Goal: Find specific page/section: Find specific page/section

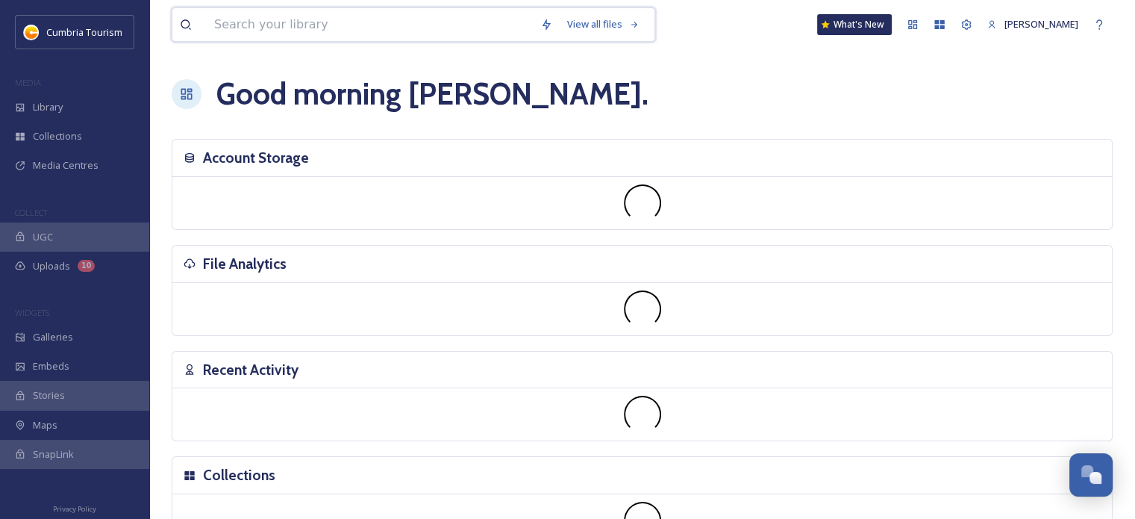
click at [354, 25] on input at bounding box center [370, 24] width 326 height 33
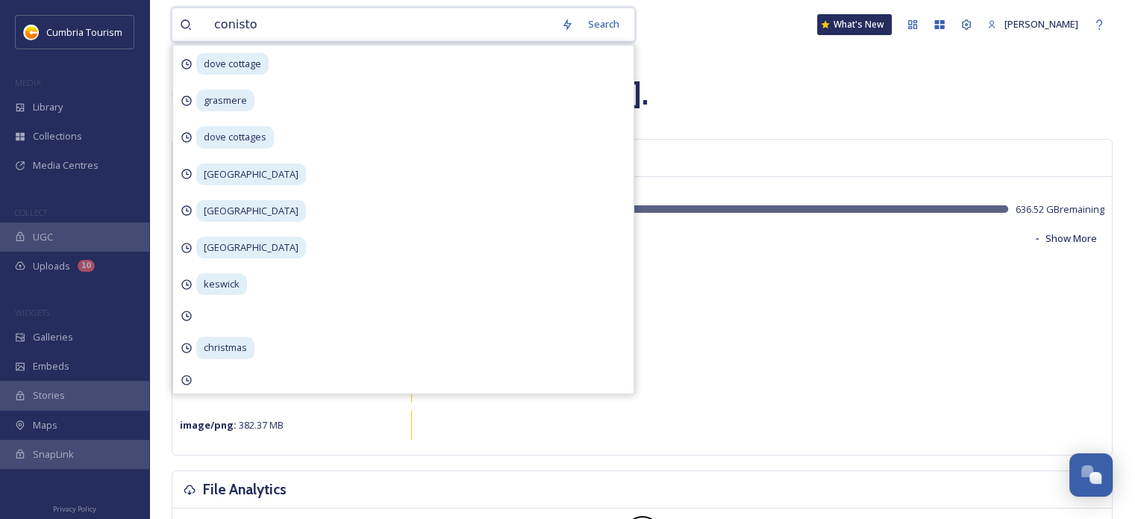
type input "coniston"
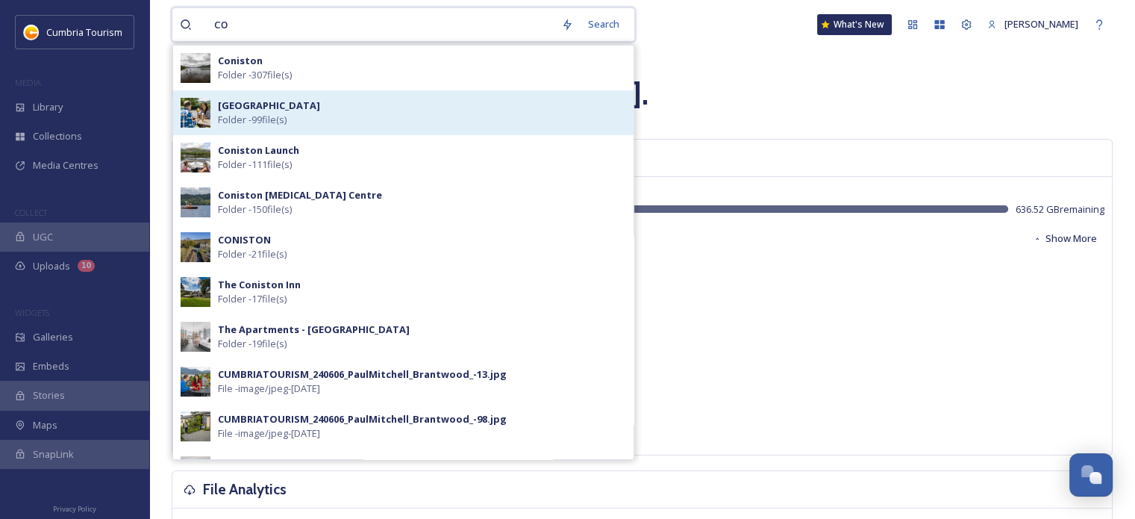
type input "c"
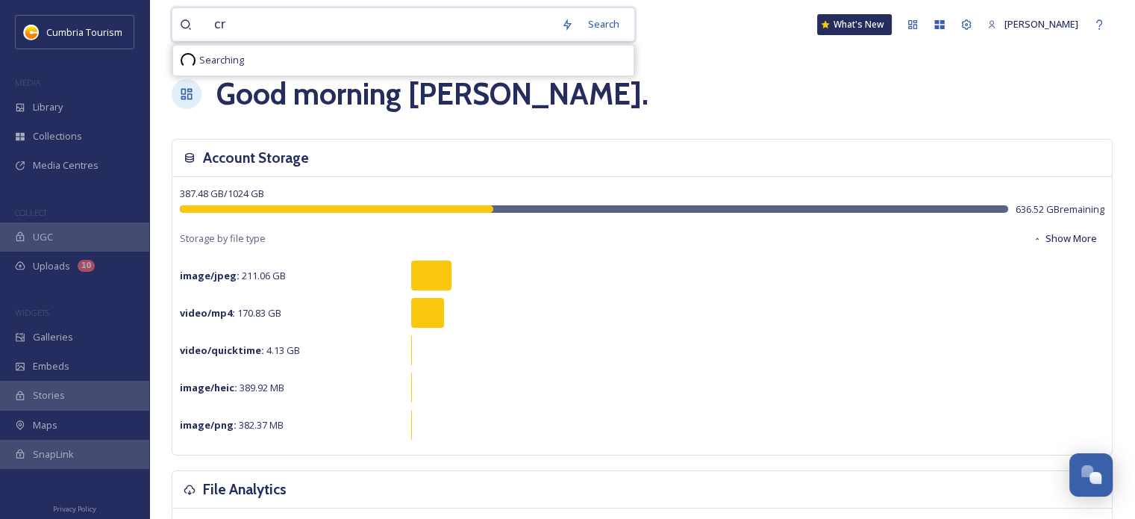
type input "c"
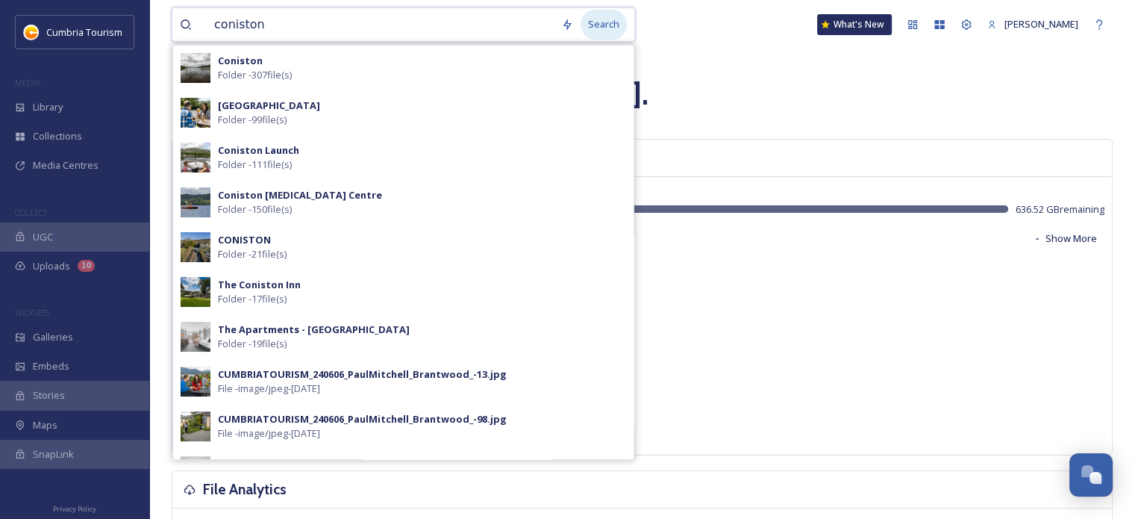
type input "coniston"
click at [594, 23] on div "Search" at bounding box center [604, 24] width 46 height 29
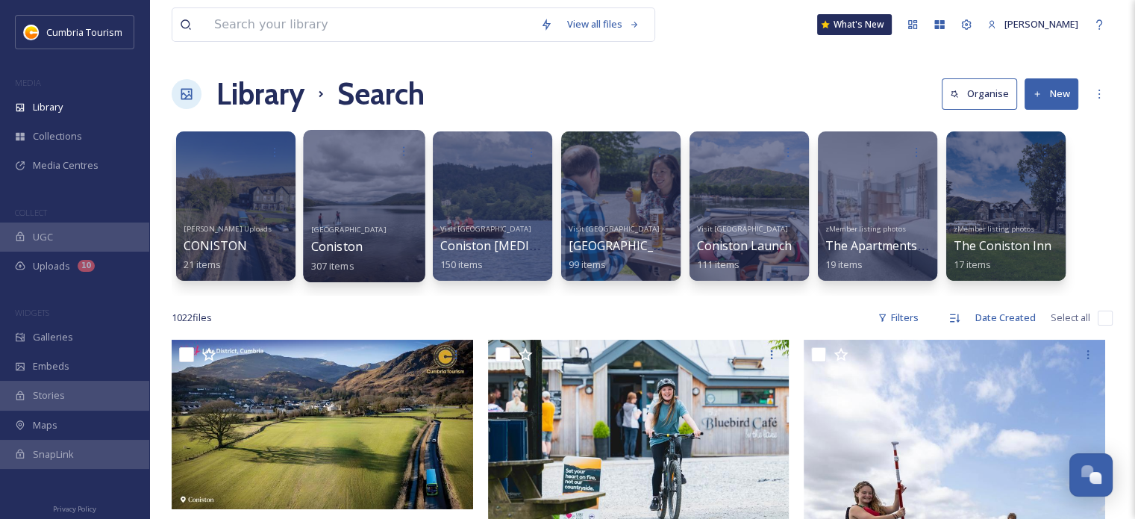
click at [362, 209] on div at bounding box center [364, 206] width 122 height 152
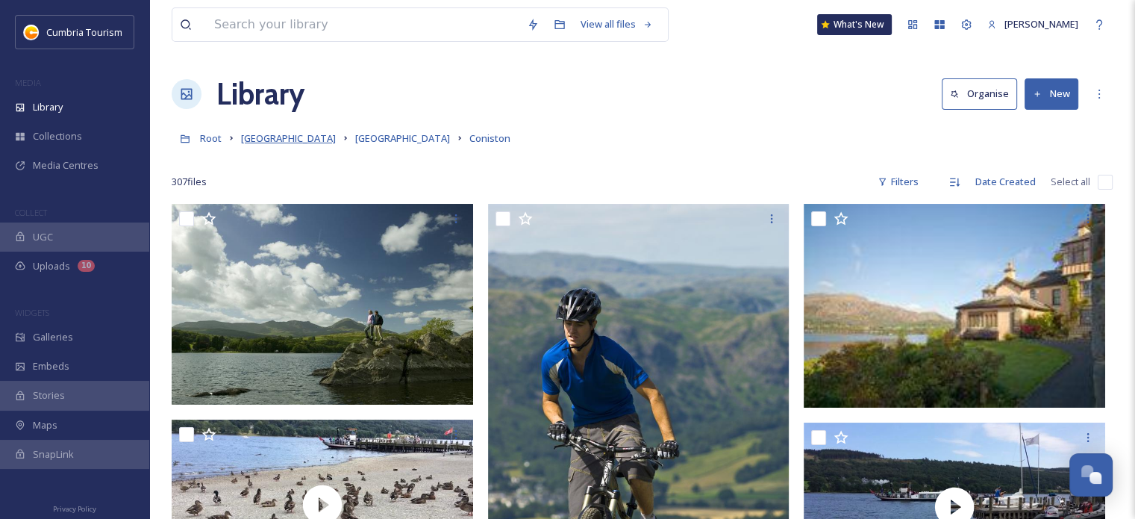
click at [281, 143] on span "[GEOGRAPHIC_DATA]" at bounding box center [288, 137] width 95 height 13
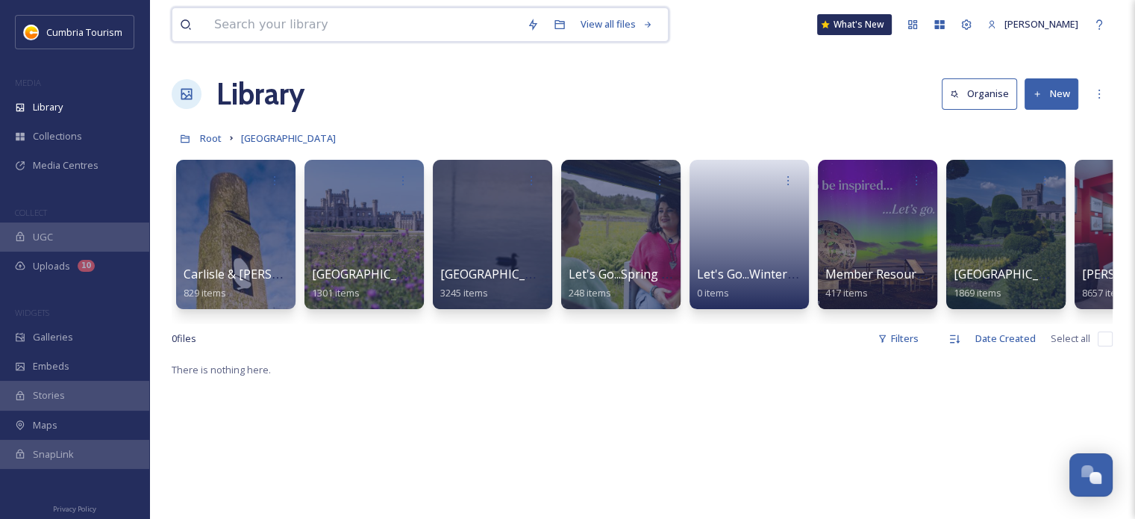
click at [312, 29] on input at bounding box center [363, 24] width 313 height 33
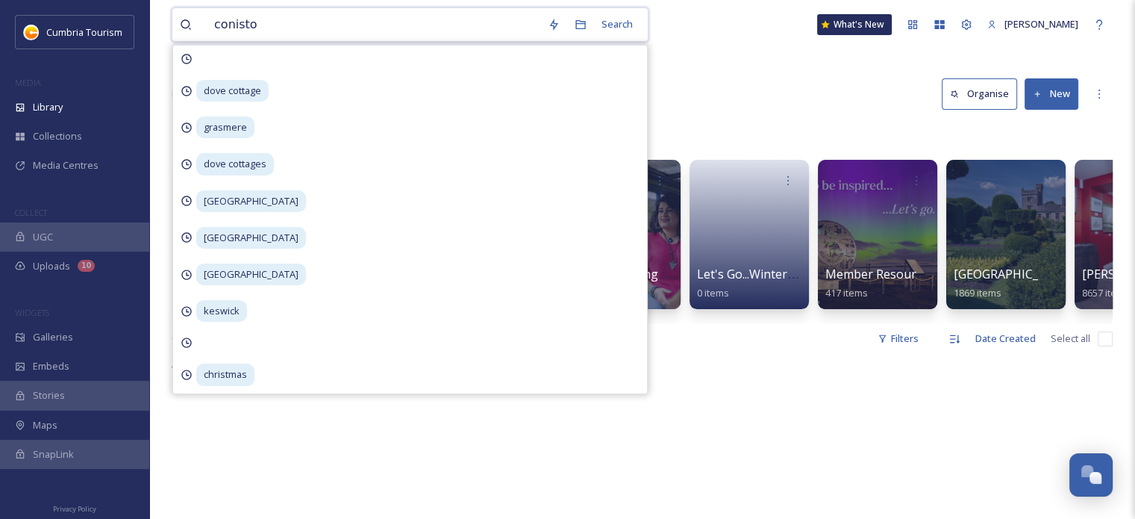
type input "coniston"
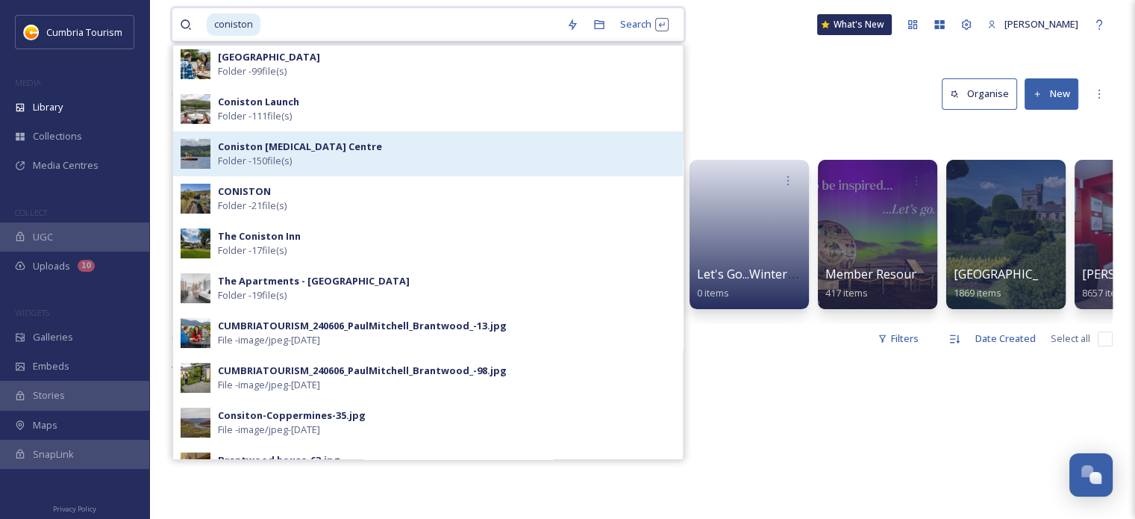
scroll to position [75, 0]
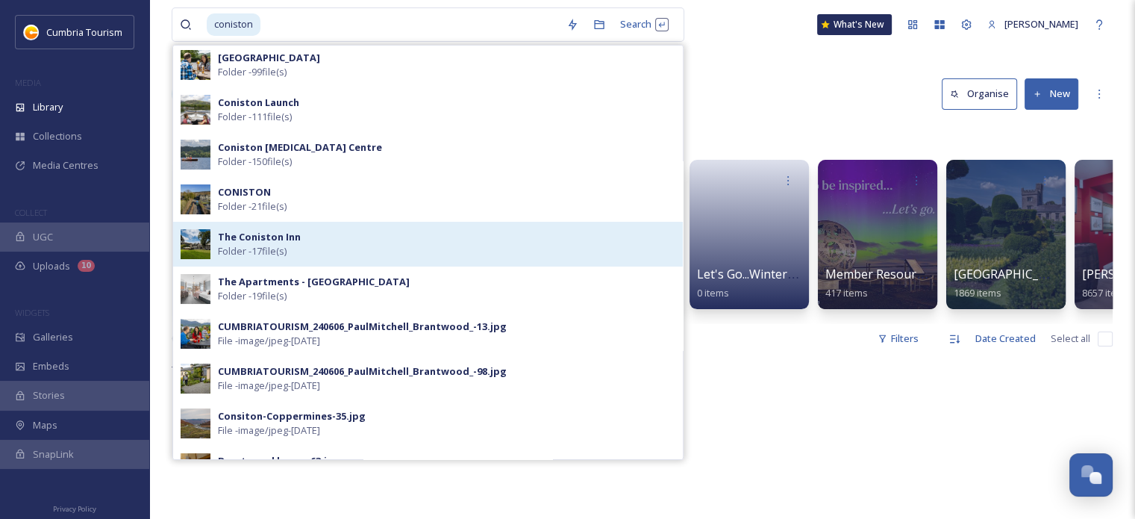
click at [416, 235] on div "The Coniston Inn Folder - 17 file(s)" at bounding box center [446, 244] width 457 height 28
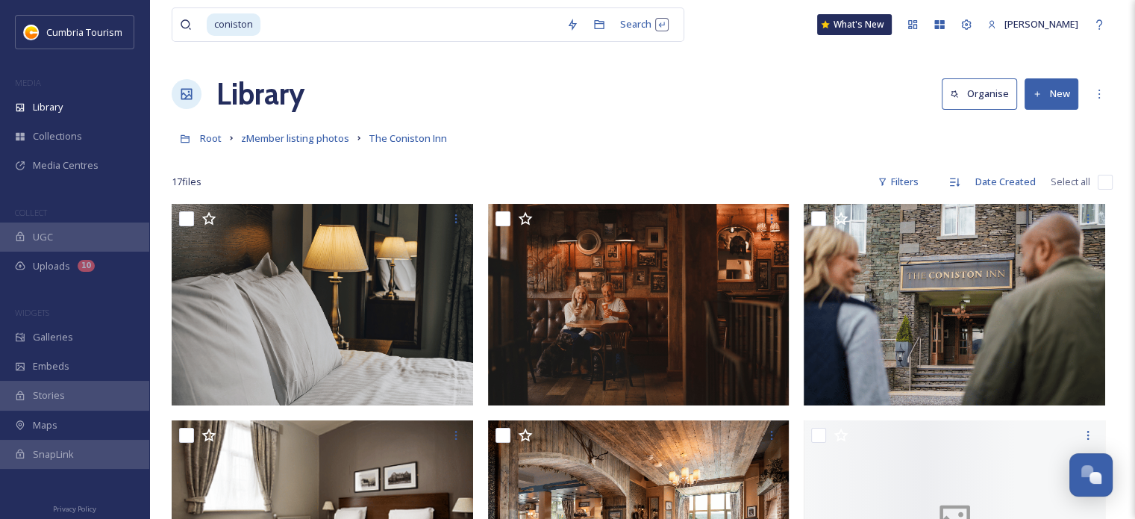
click at [767, 81] on div "Library Organise New" at bounding box center [642, 94] width 941 height 45
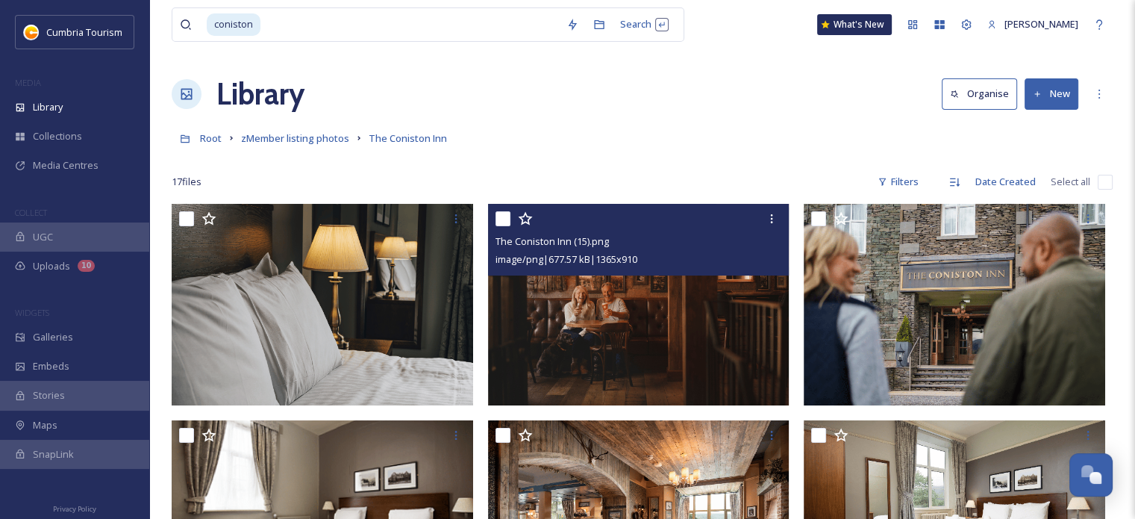
click at [651, 323] on img at bounding box center [638, 304] width 301 height 201
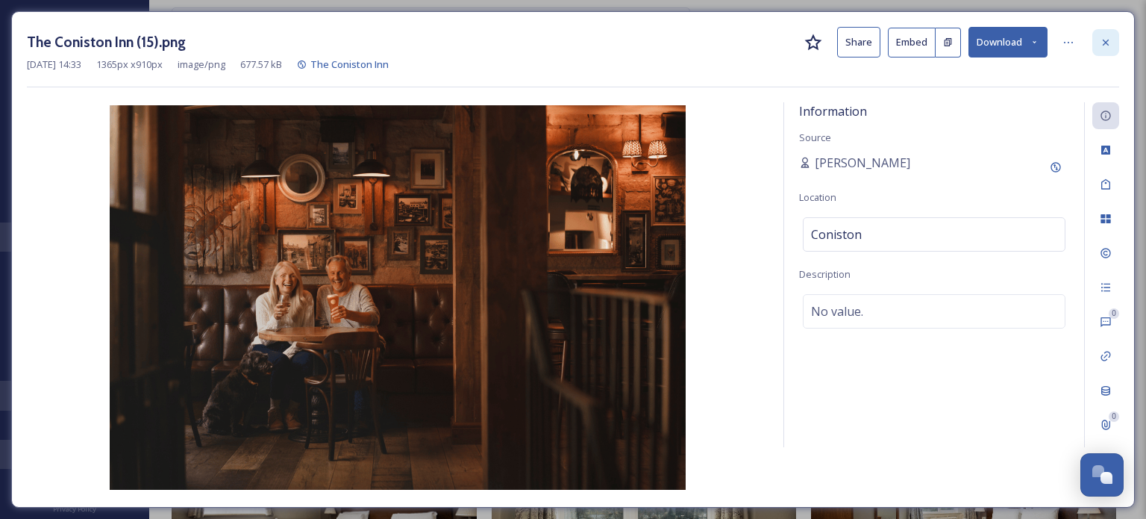
click at [1107, 43] on icon at bounding box center [1106, 42] width 6 height 6
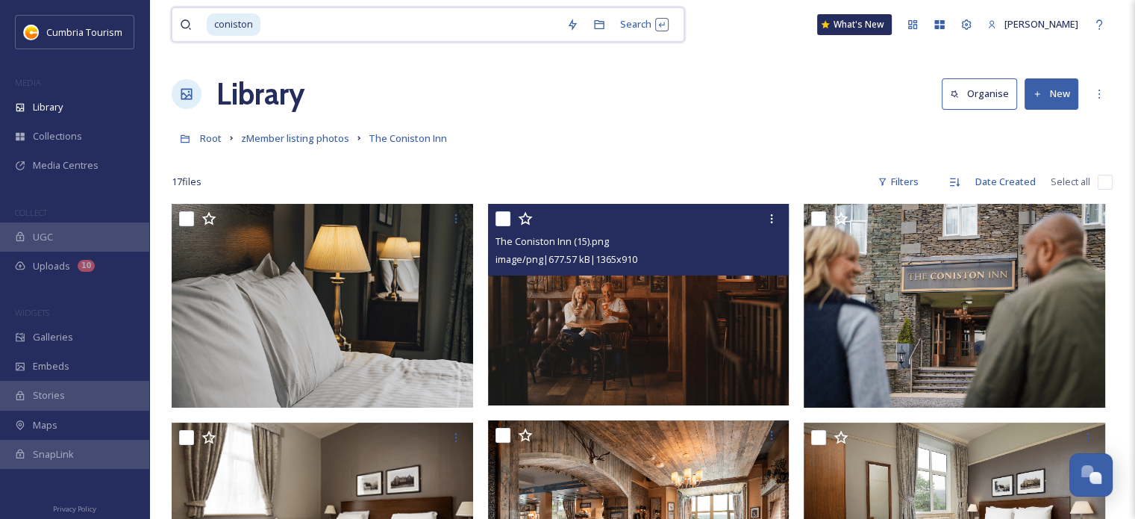
click at [277, 29] on input at bounding box center [410, 24] width 297 height 33
type input "c"
type input "autumn"
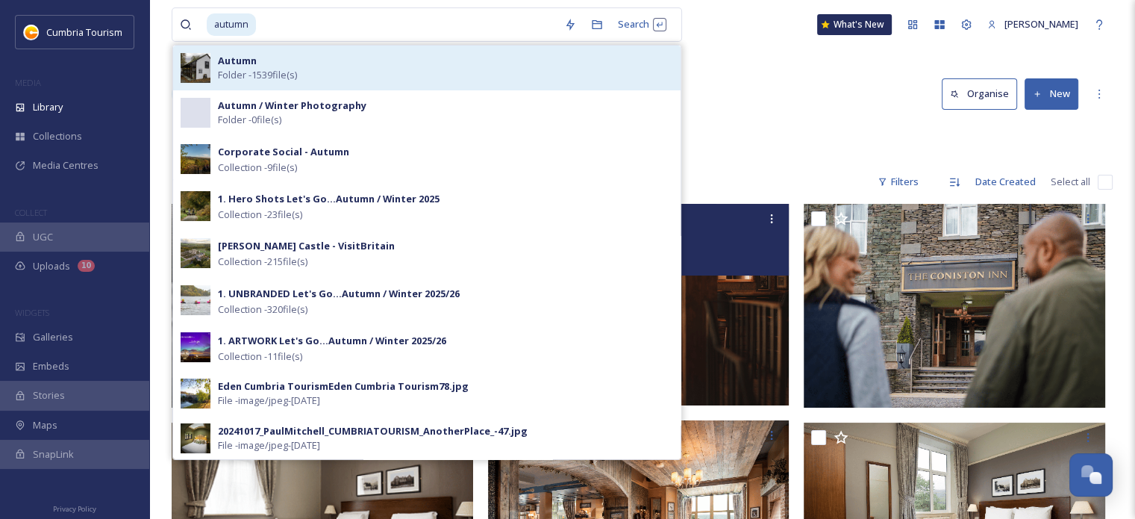
click at [297, 78] on span "Folder - 1539 file(s)" at bounding box center [257, 75] width 79 height 14
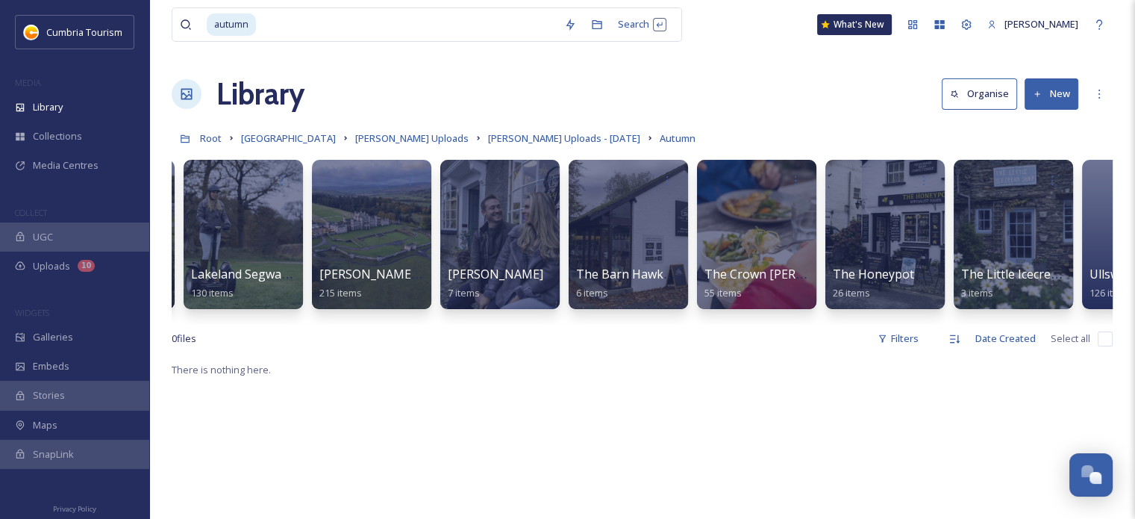
scroll to position [0, 1952]
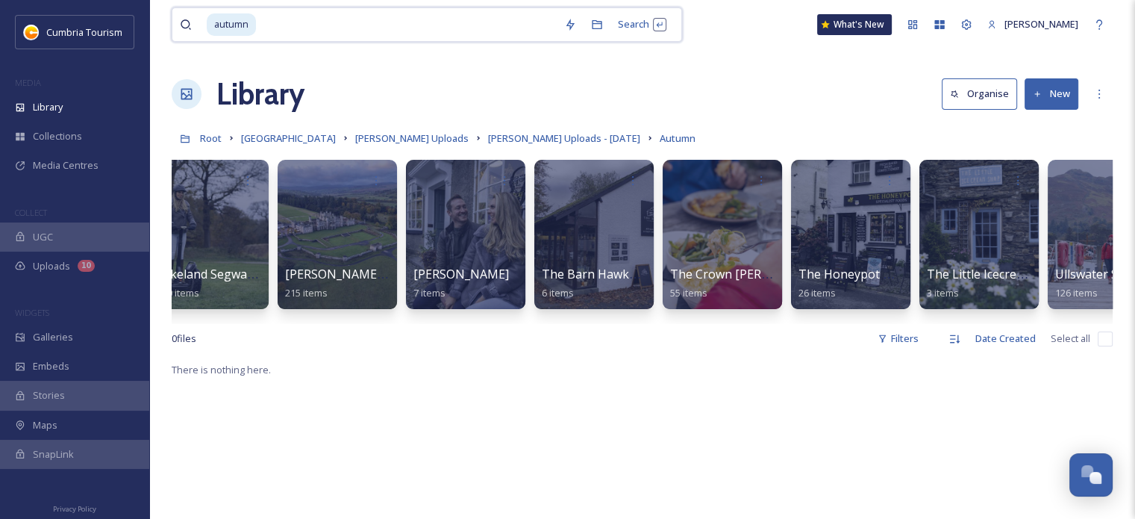
click at [293, 31] on input at bounding box center [406, 24] width 299 height 33
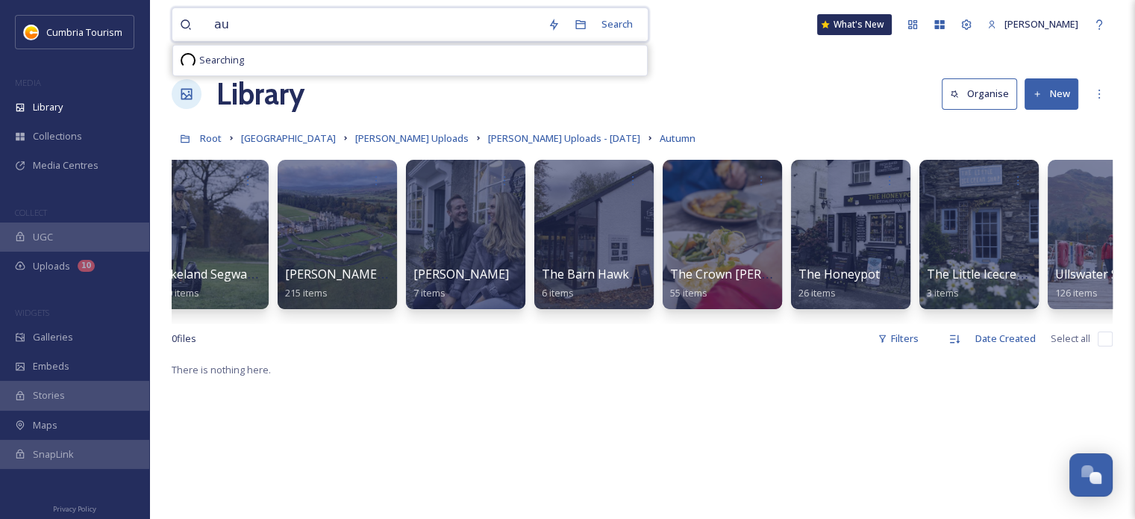
type input "a"
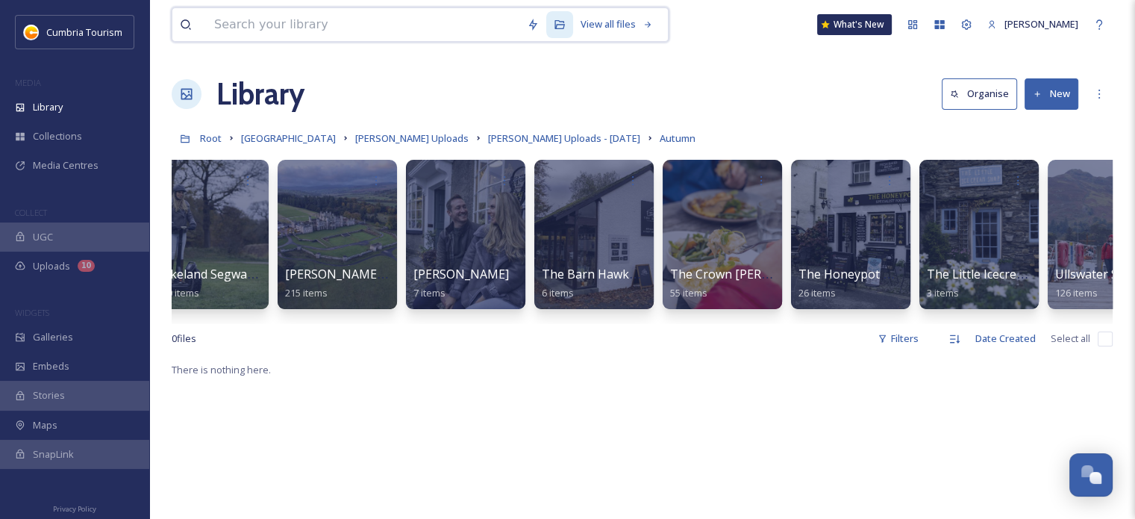
paste input "Crown Inn [PERSON_NAME][GEOGRAPHIC_DATA]"
type input "Crown Inn [PERSON_NAME][GEOGRAPHIC_DATA]"
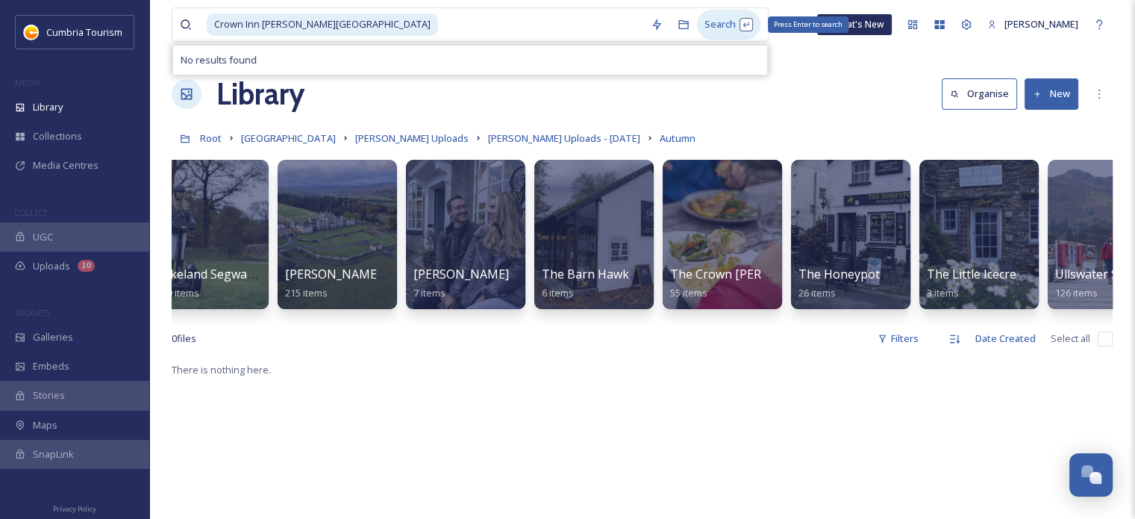
click at [697, 23] on div "Search Press Enter to search" at bounding box center [728, 24] width 63 height 29
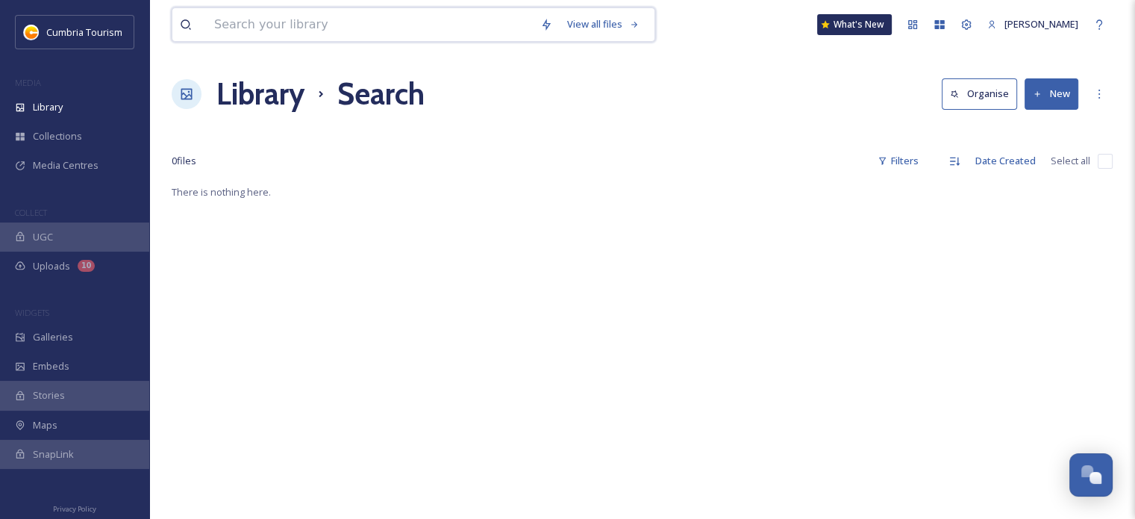
click at [331, 24] on input at bounding box center [370, 24] width 326 height 33
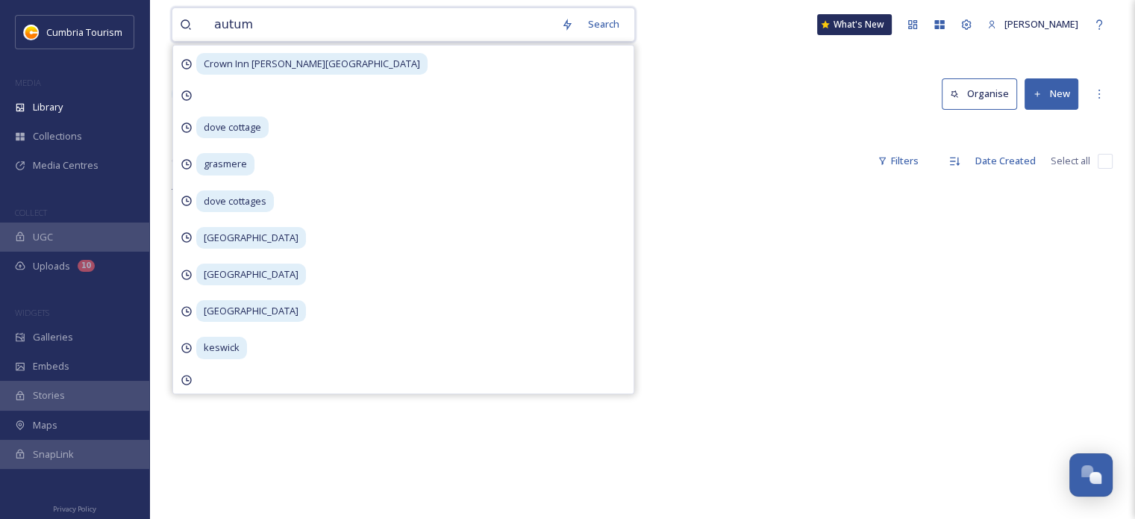
type input "autumn"
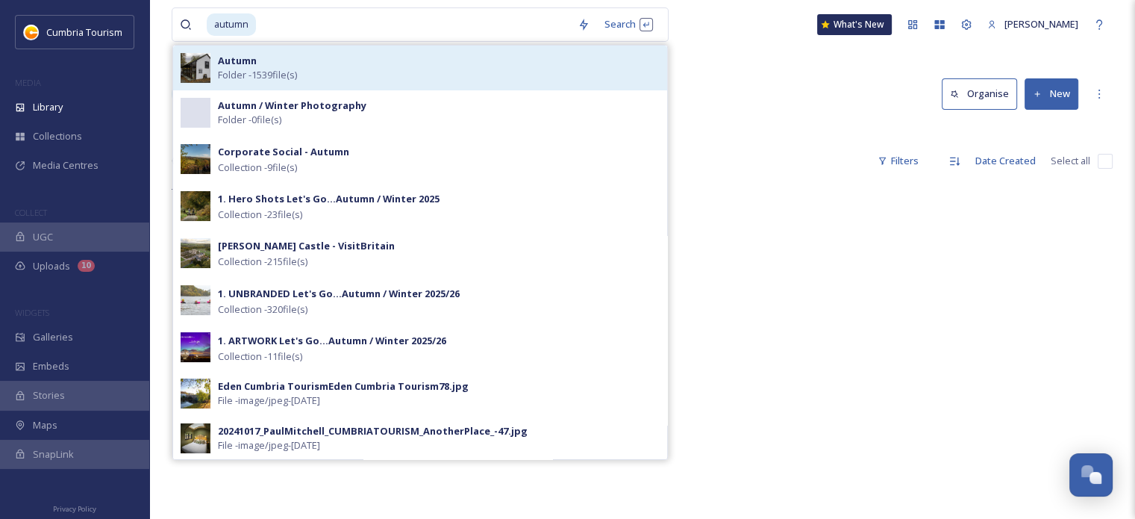
click at [327, 60] on div "[PERSON_NAME] - 1539 file(s)" at bounding box center [439, 68] width 442 height 28
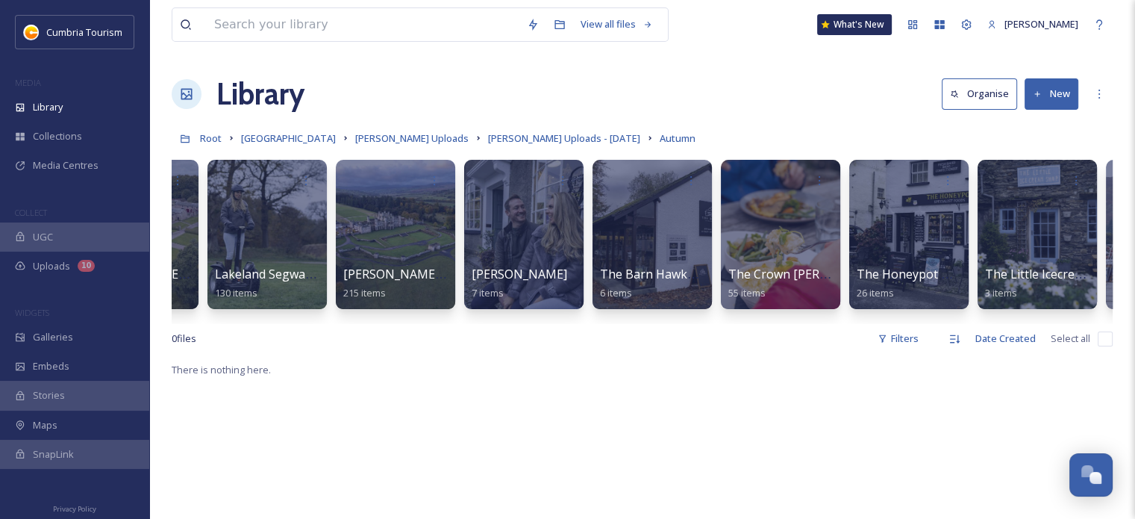
scroll to position [0, 1918]
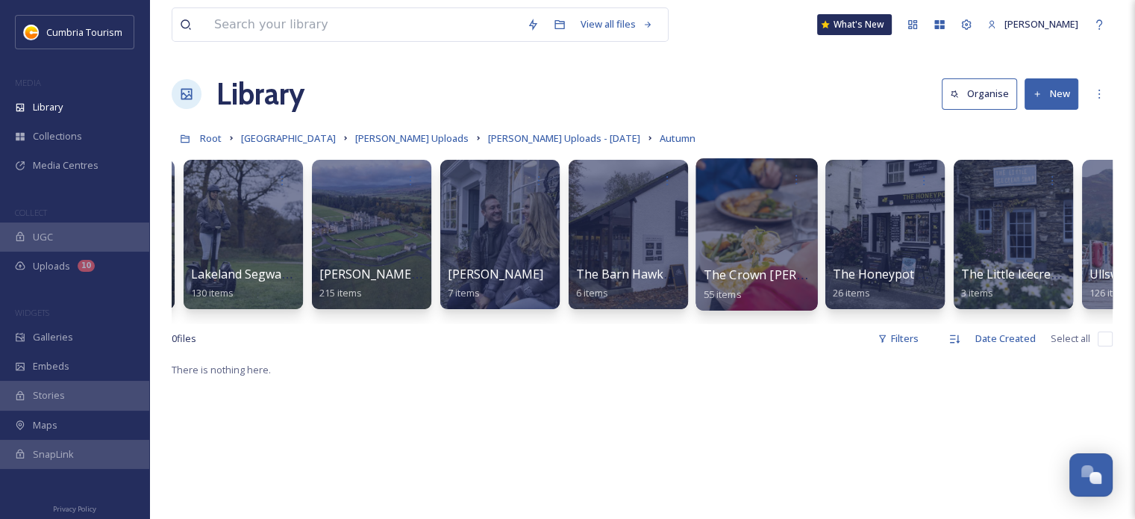
click at [770, 249] on div at bounding box center [757, 234] width 122 height 152
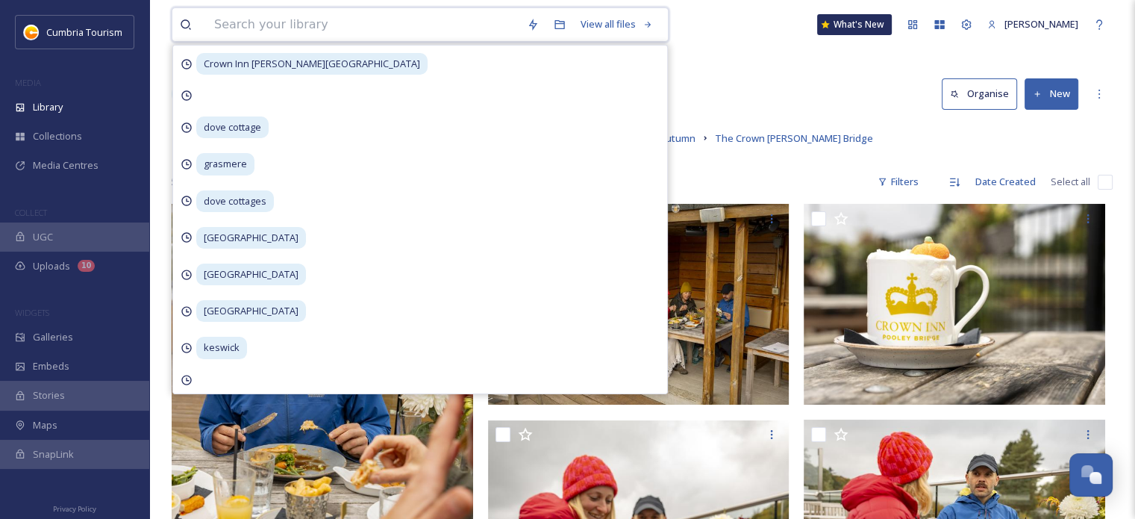
click at [238, 23] on input at bounding box center [363, 24] width 313 height 33
paste input "The [GEOGRAPHIC_DATA]"
type input "The [GEOGRAPHIC_DATA]"
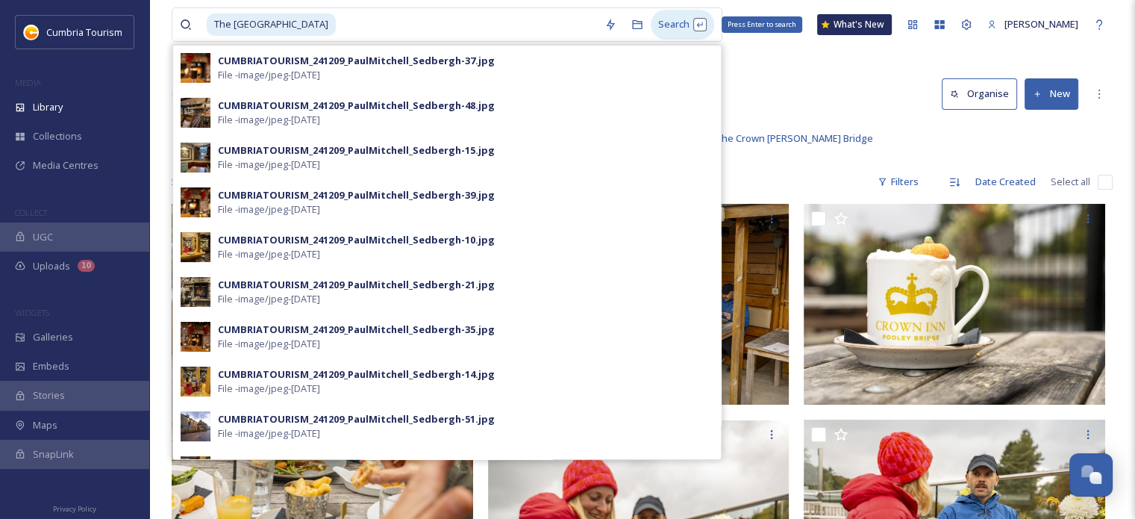
click at [679, 17] on div "Search Press Enter to search" at bounding box center [682, 24] width 63 height 29
